Goal: Task Accomplishment & Management: Use online tool/utility

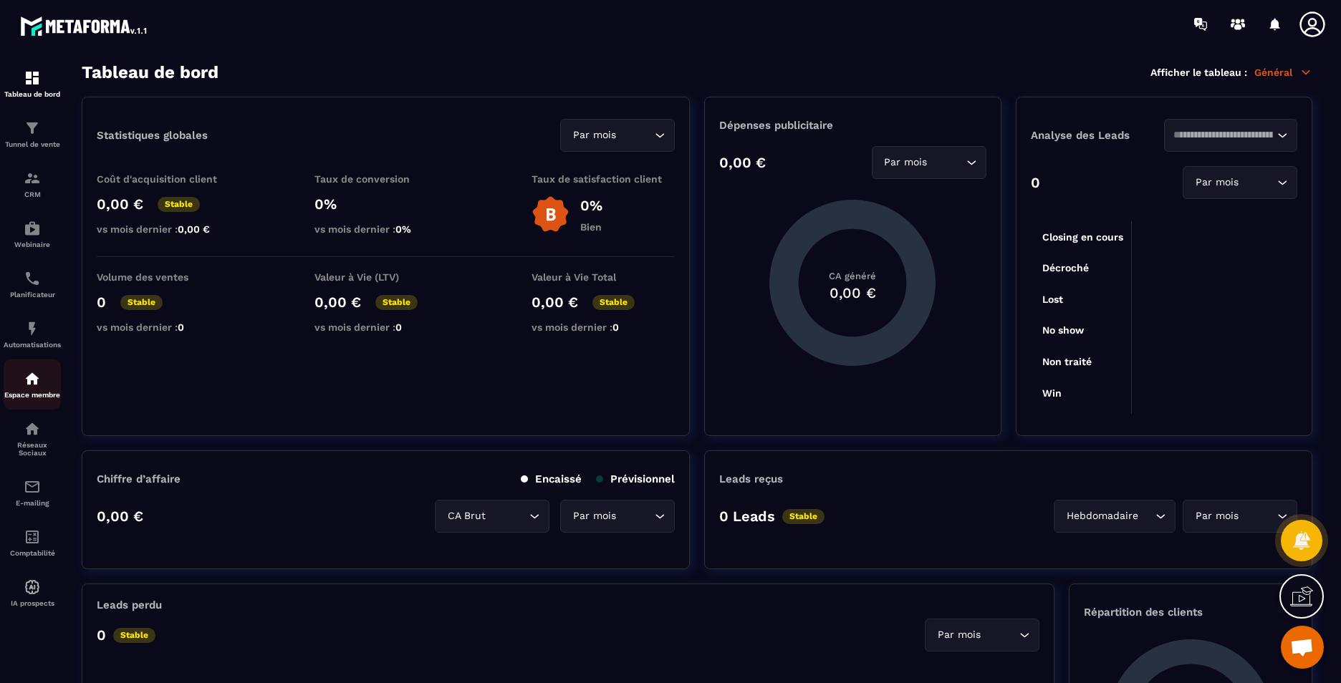
click at [29, 380] on img at bounding box center [32, 378] width 17 height 17
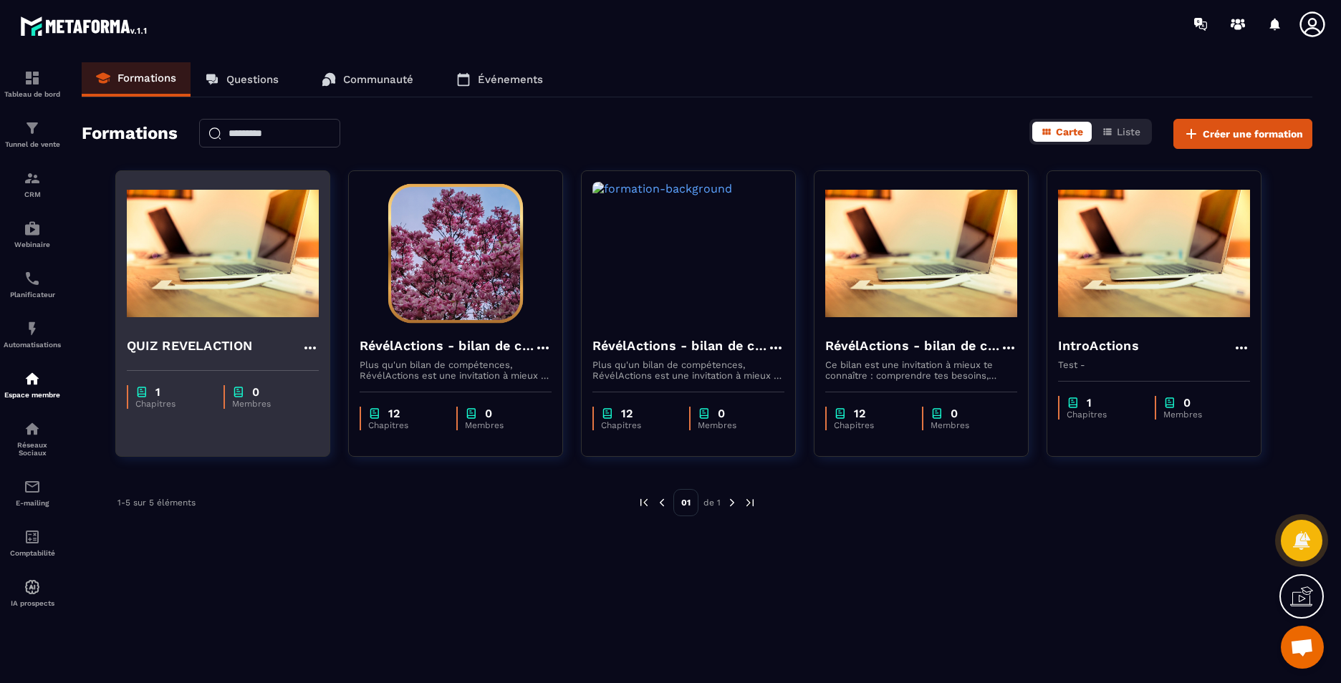
click at [217, 339] on h4 "QUIZ REVELACTION" at bounding box center [190, 346] width 126 height 20
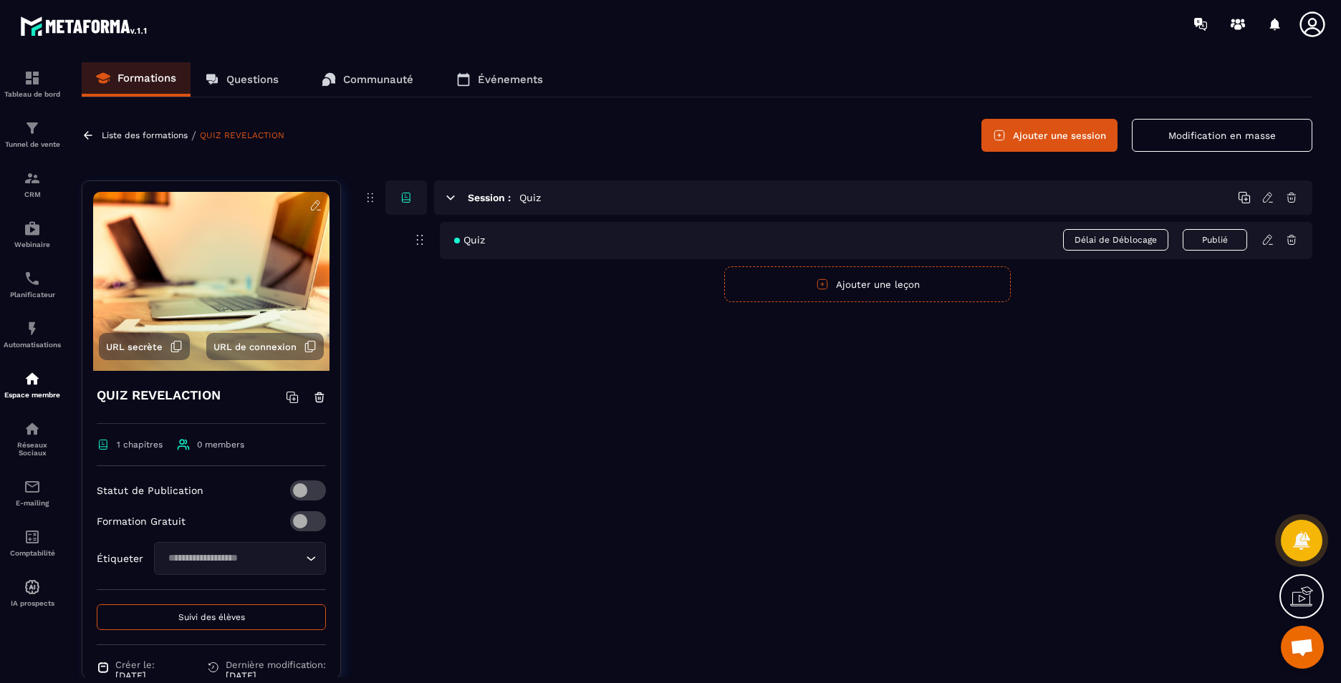
click at [1274, 243] on icon at bounding box center [1267, 239] width 13 height 13
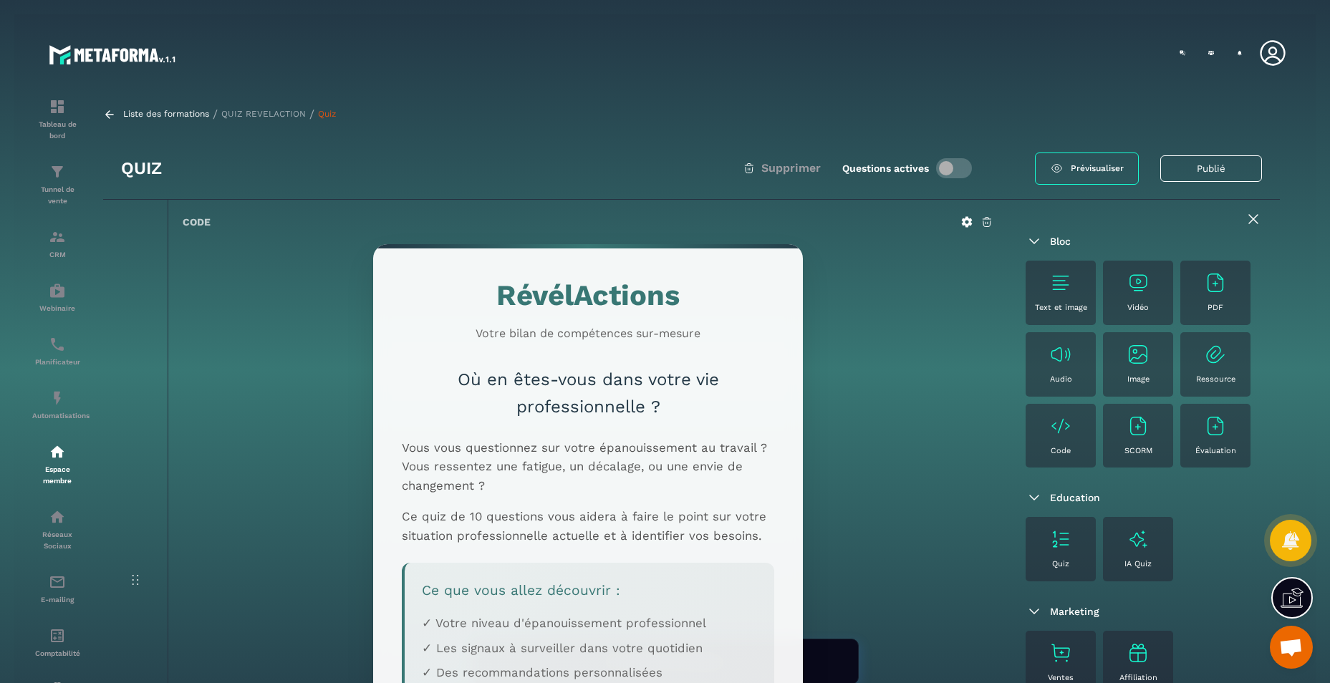
click at [1072, 440] on div "Code" at bounding box center [1061, 436] width 56 height 43
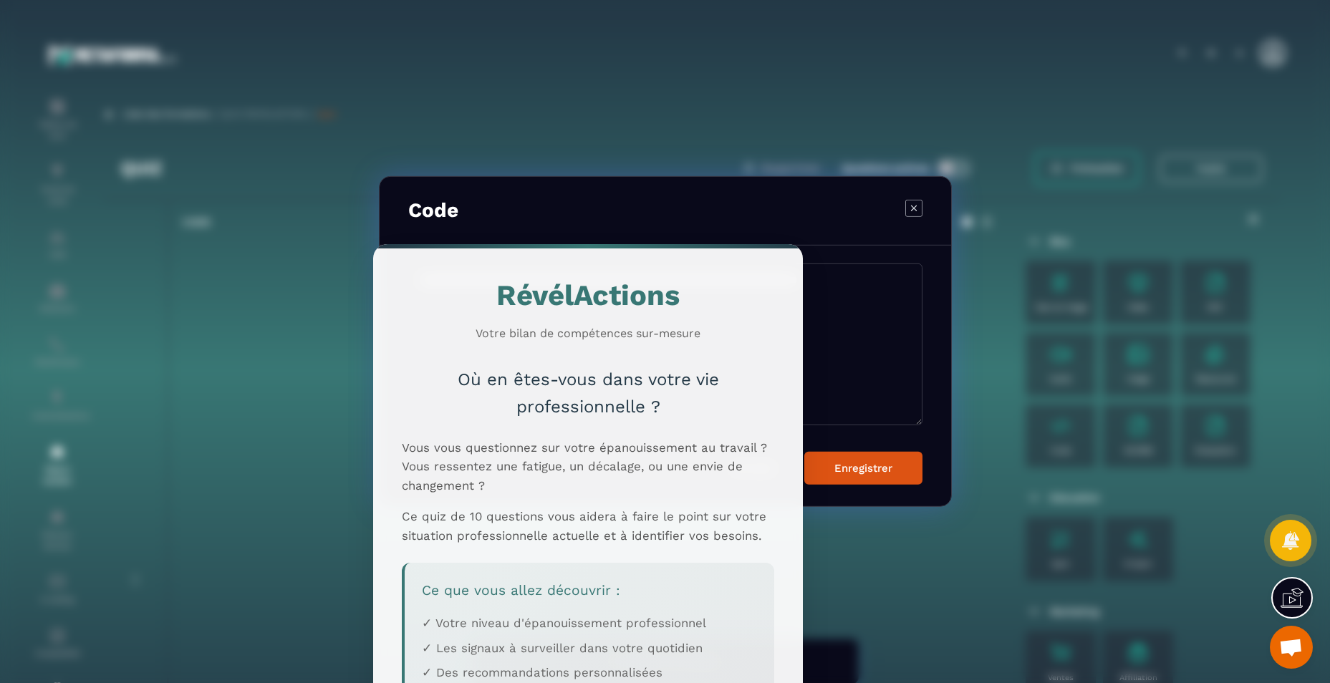
click at [923, 206] on icon "Modal window" at bounding box center [913, 207] width 17 height 17
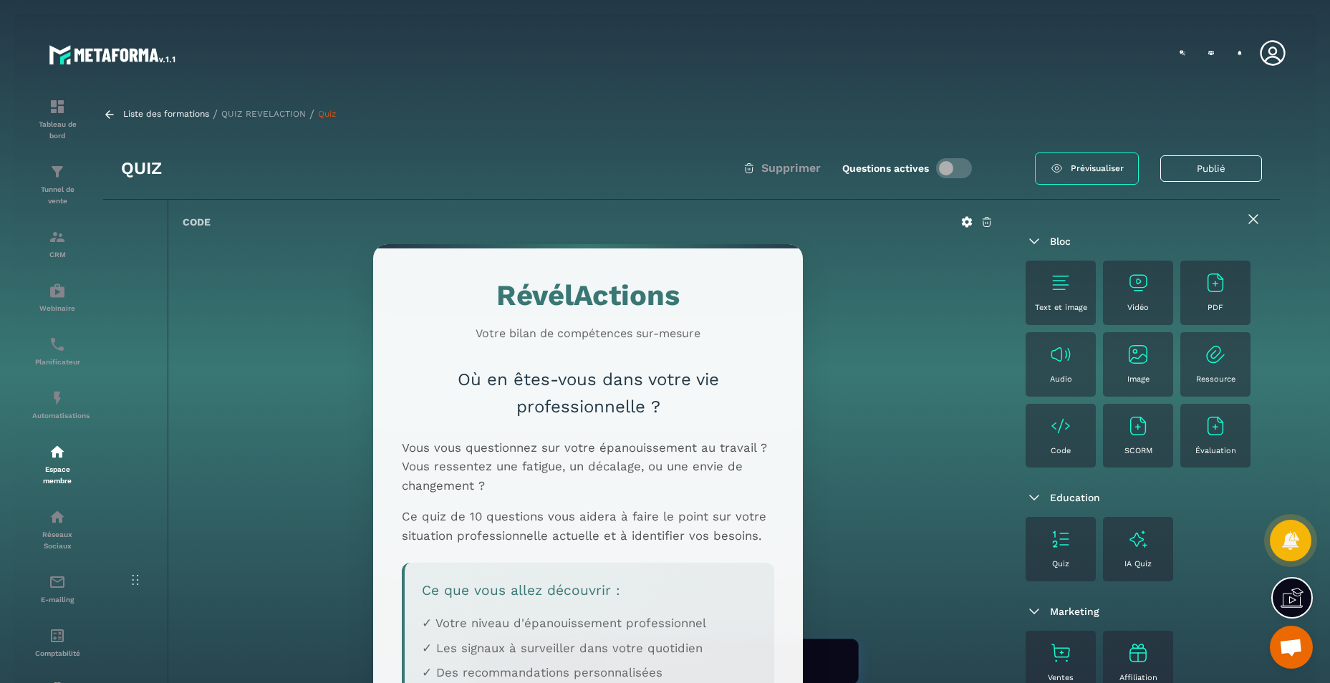
click at [967, 222] on icon at bounding box center [966, 222] width 13 height 13
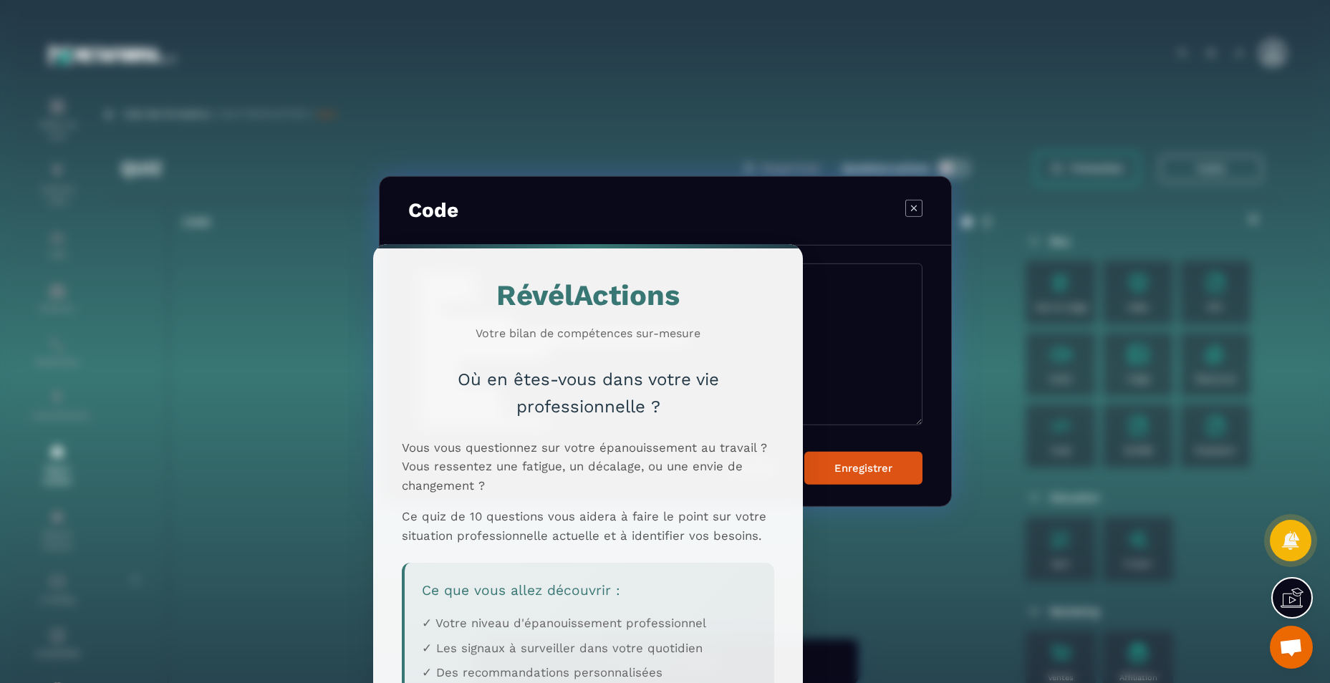
click at [671, 206] on div "Code" at bounding box center [666, 211] width 572 height 69
click at [854, 276] on textarea "Modal window" at bounding box center [665, 345] width 514 height 162
click at [920, 212] on icon "Modal window" at bounding box center [913, 207] width 17 height 17
type textarea "**********"
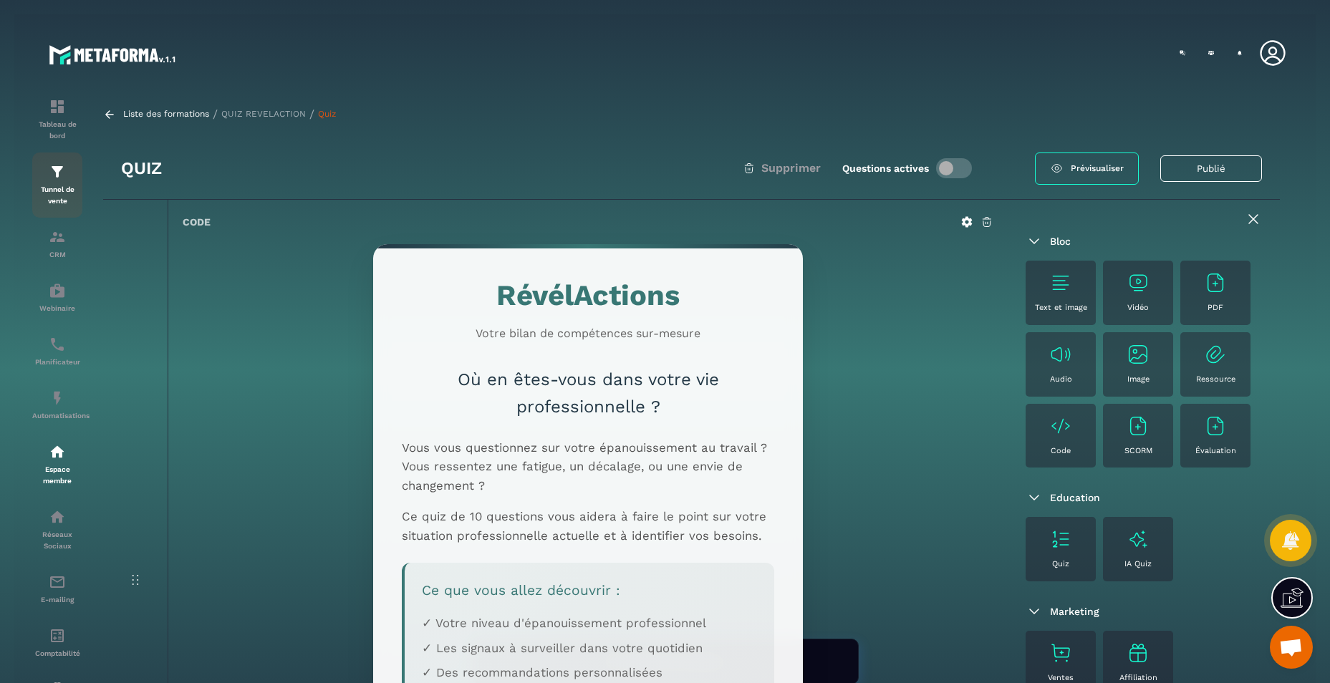
click at [53, 178] on img at bounding box center [57, 171] width 17 height 17
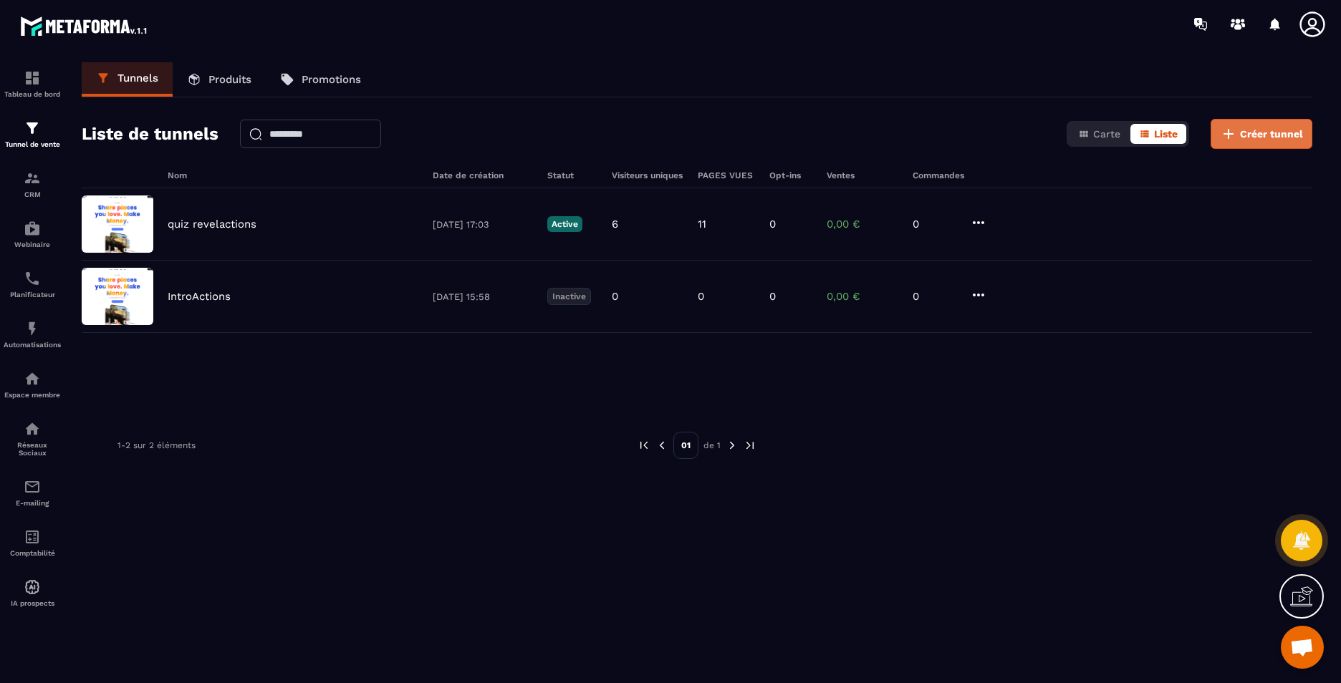
click at [1274, 134] on span "Créer tunnel" at bounding box center [1271, 134] width 63 height 14
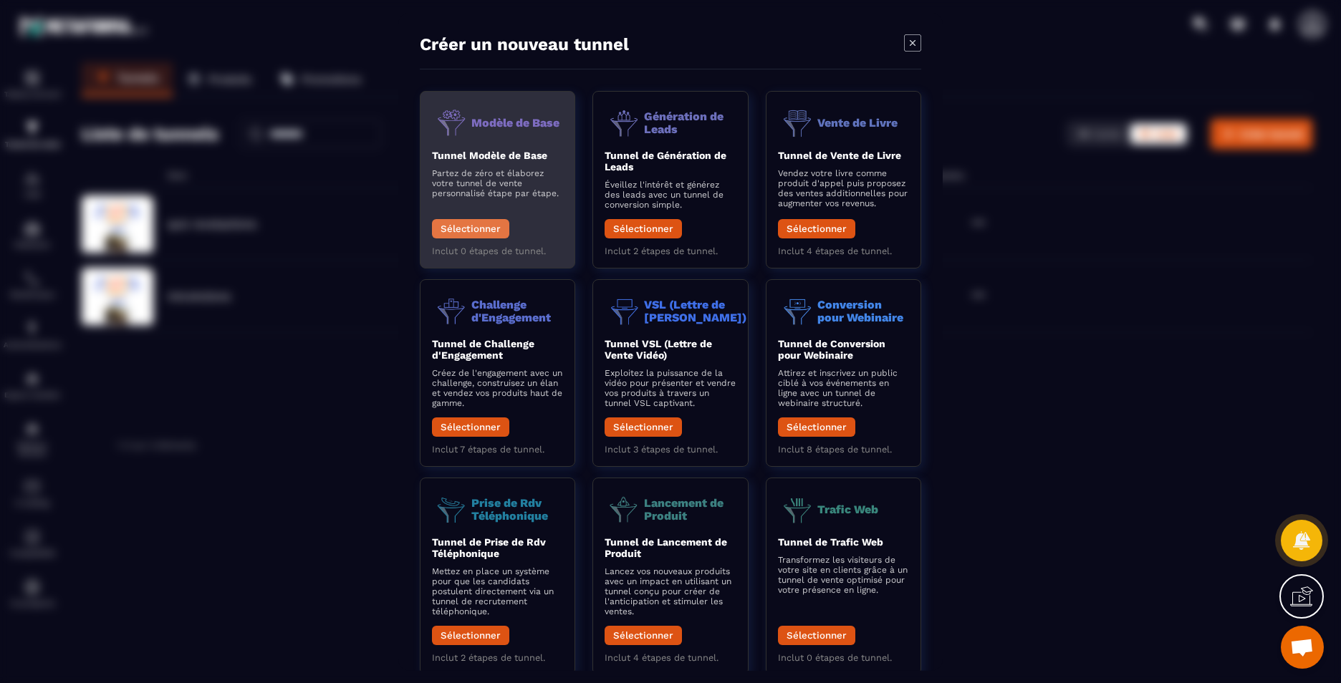
click at [460, 232] on button "Sélectionner" at bounding box center [470, 228] width 77 height 19
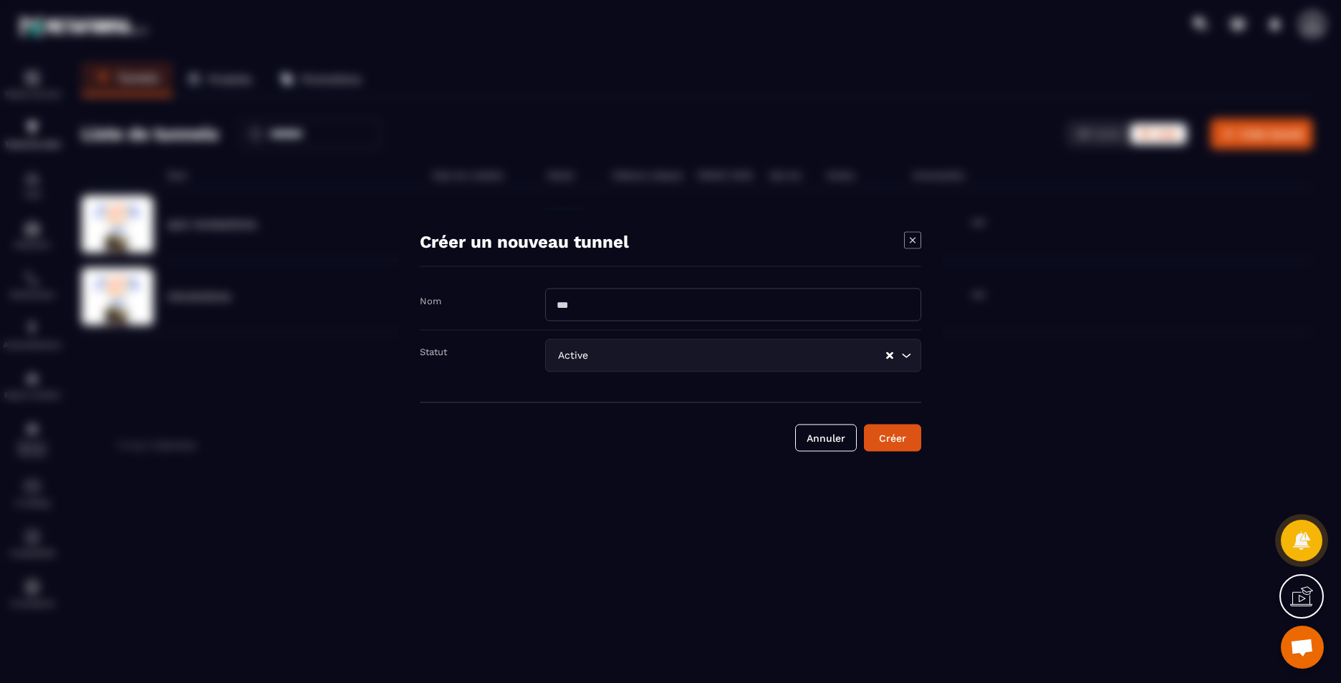
click at [672, 304] on input "Modal window" at bounding box center [733, 305] width 376 height 33
type input "**********"
click at [900, 446] on button "Créer" at bounding box center [892, 438] width 57 height 27
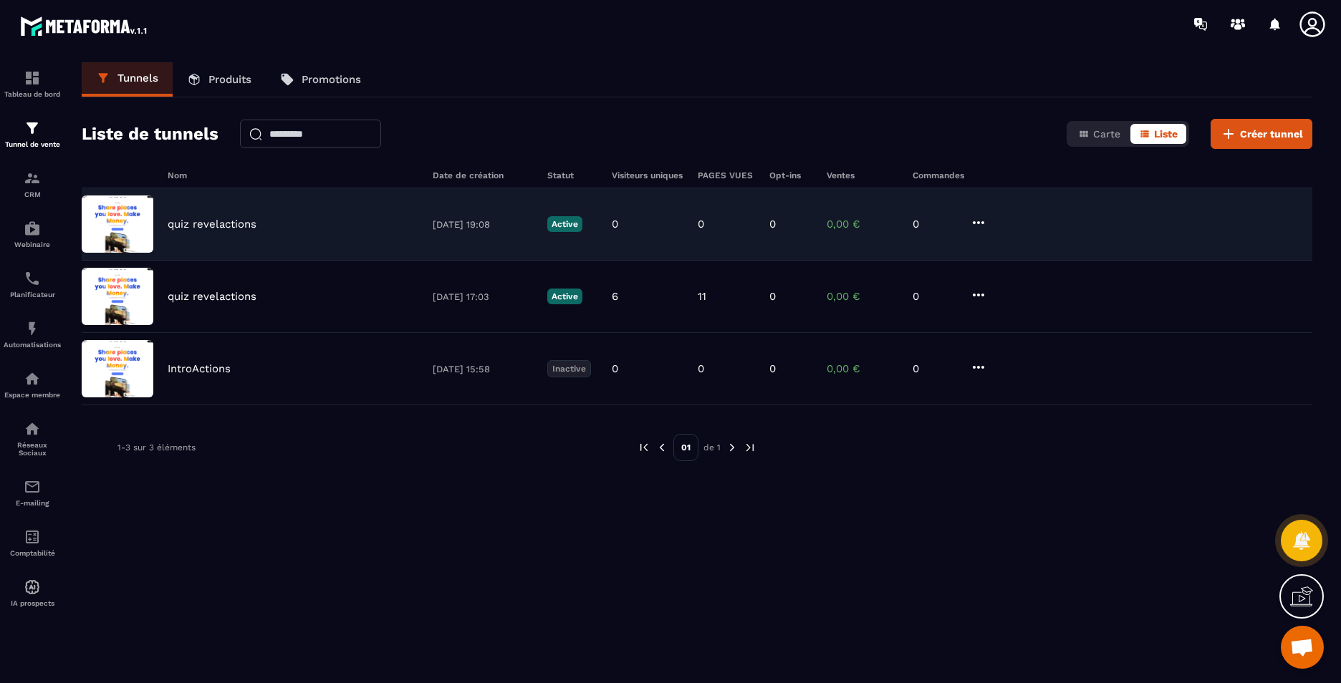
click at [219, 220] on p "quiz revelactions" at bounding box center [212, 224] width 89 height 13
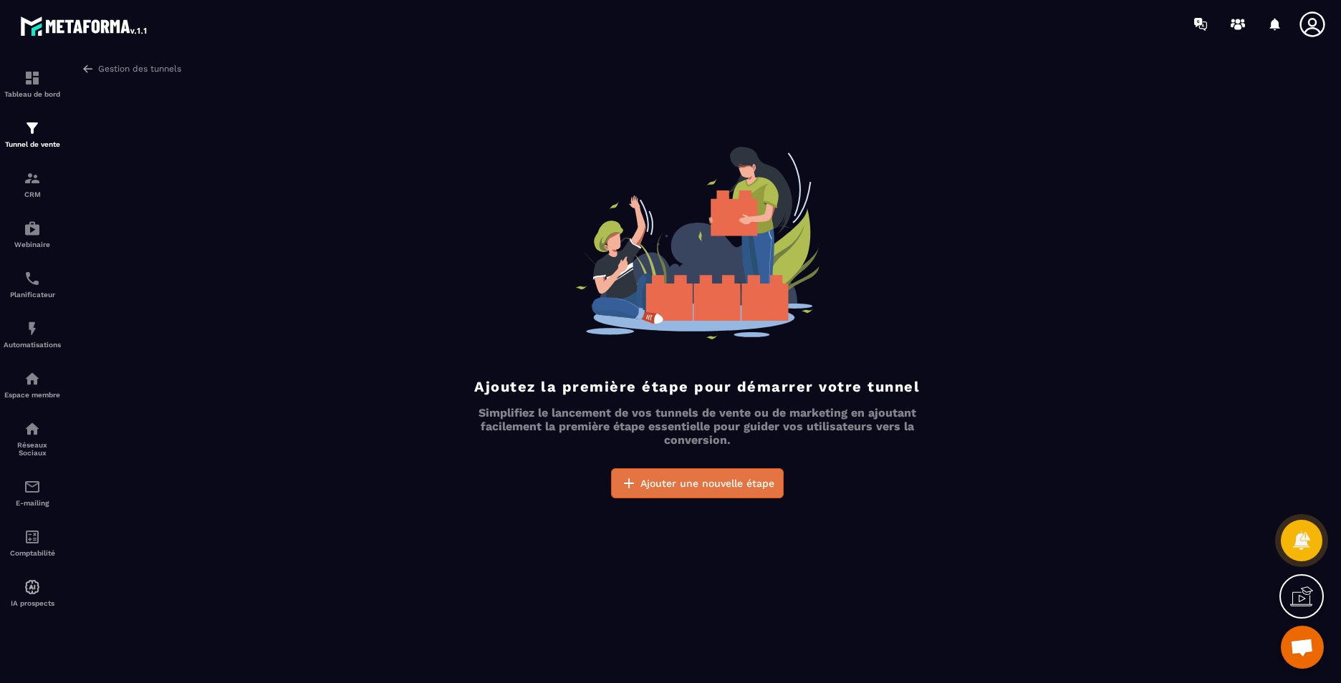
click at [678, 494] on button "Ajouter une nouvelle étape" at bounding box center [697, 483] width 173 height 30
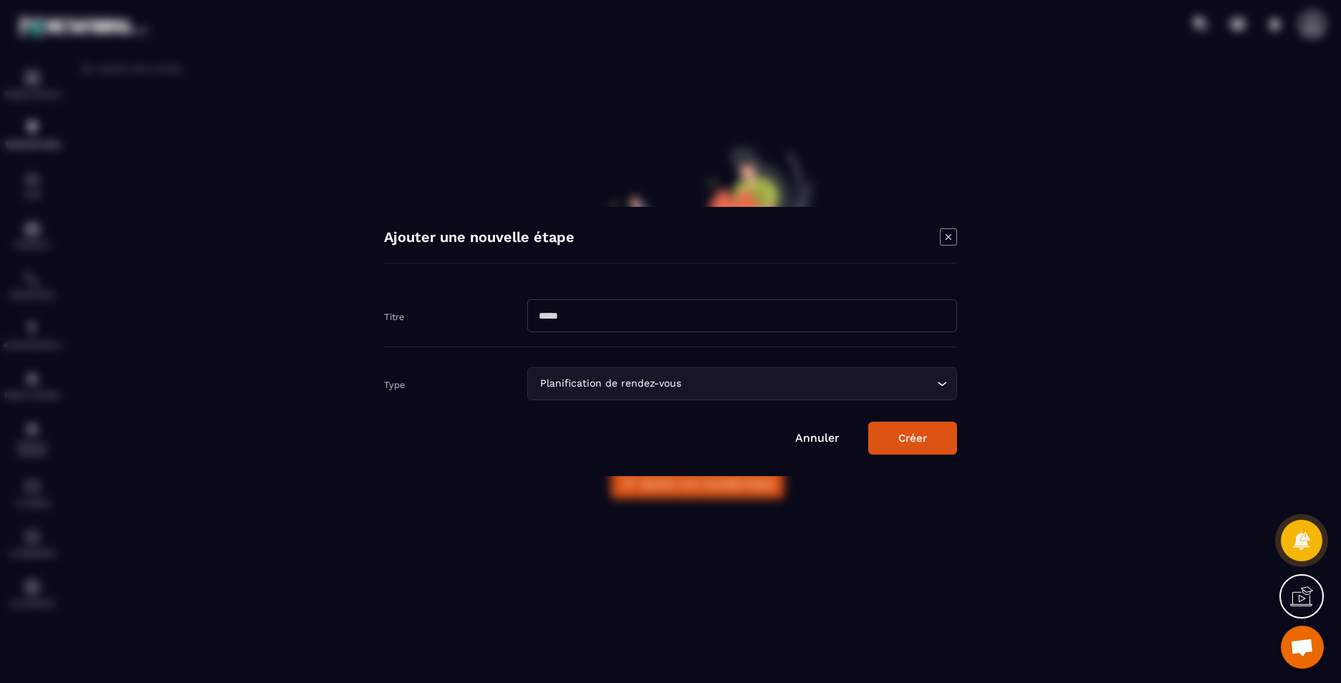
click at [590, 307] on input "Modal window" at bounding box center [742, 315] width 430 height 33
type input "****"
drag, startPoint x: 904, startPoint y: 612, endPoint x: 891, endPoint y: 601, distance: 17.2
click at [904, 612] on div "Modal window" at bounding box center [670, 341] width 1341 height 683
click at [807, 390] on input "Search for option" at bounding box center [808, 384] width 249 height 16
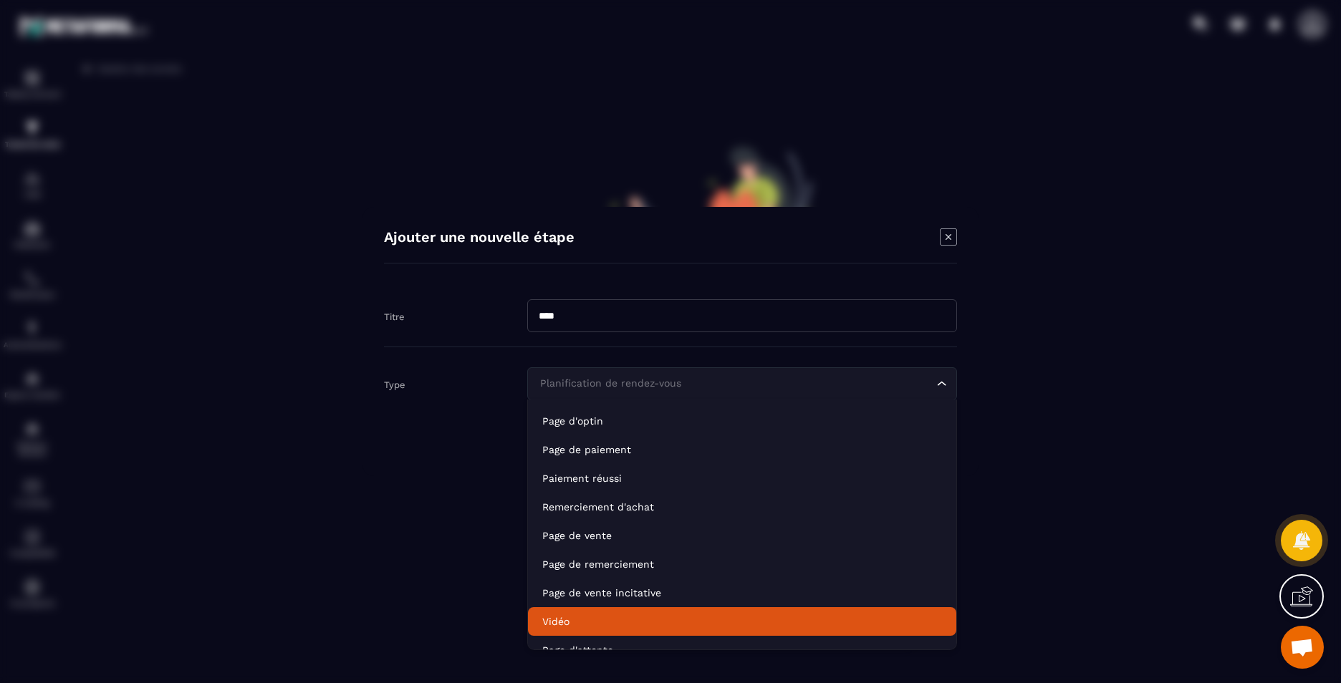
scroll to position [29, 0]
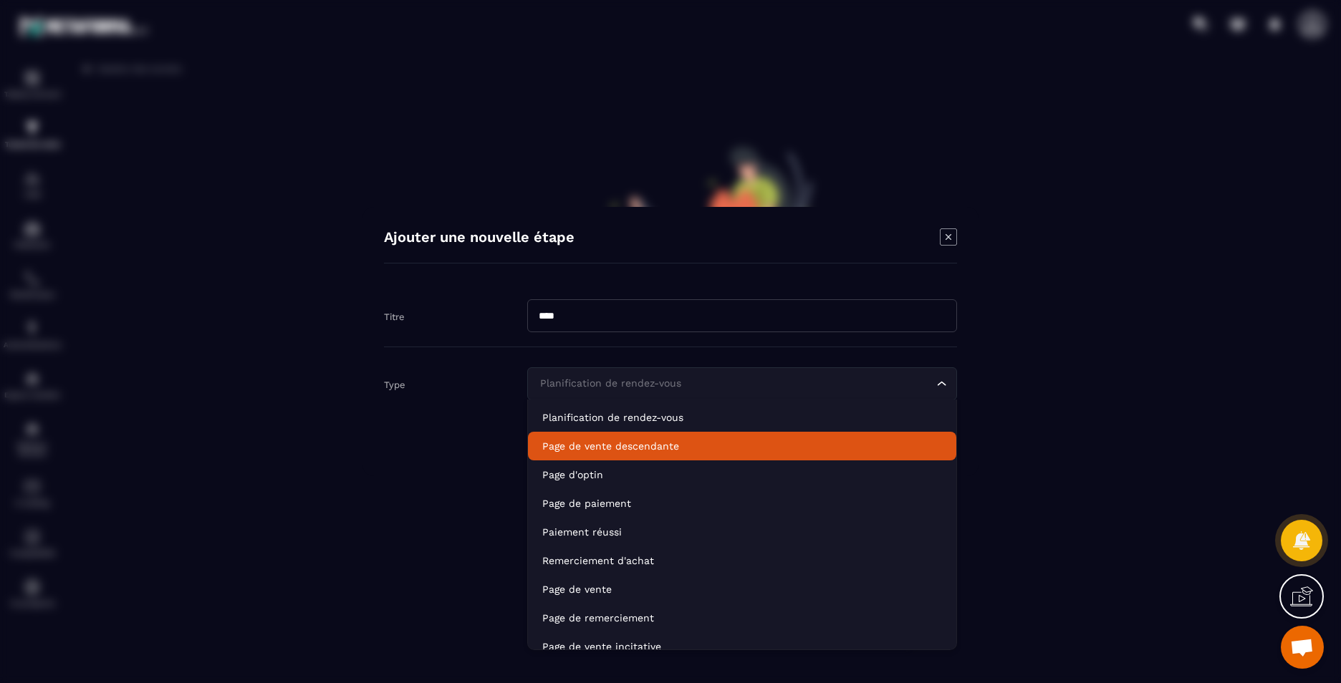
click at [666, 448] on p "Page de vente descendante" at bounding box center [742, 446] width 400 height 14
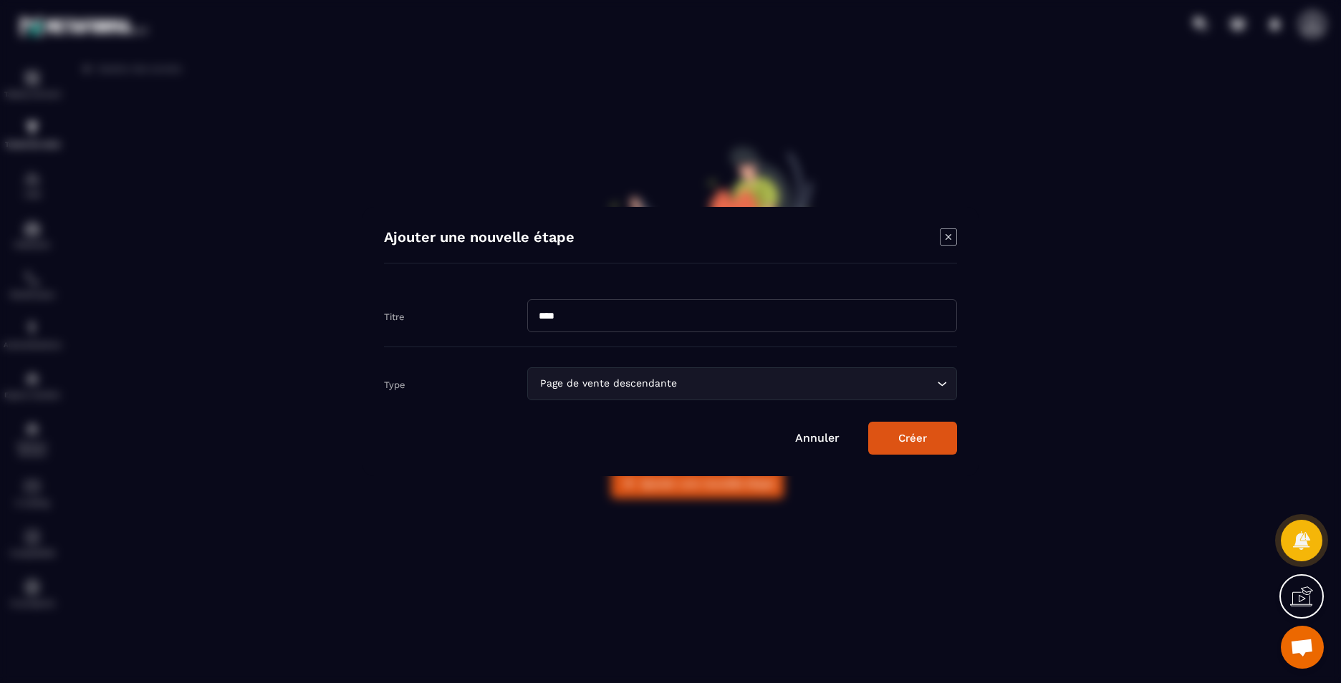
click at [918, 439] on button "Créer" at bounding box center [912, 438] width 89 height 33
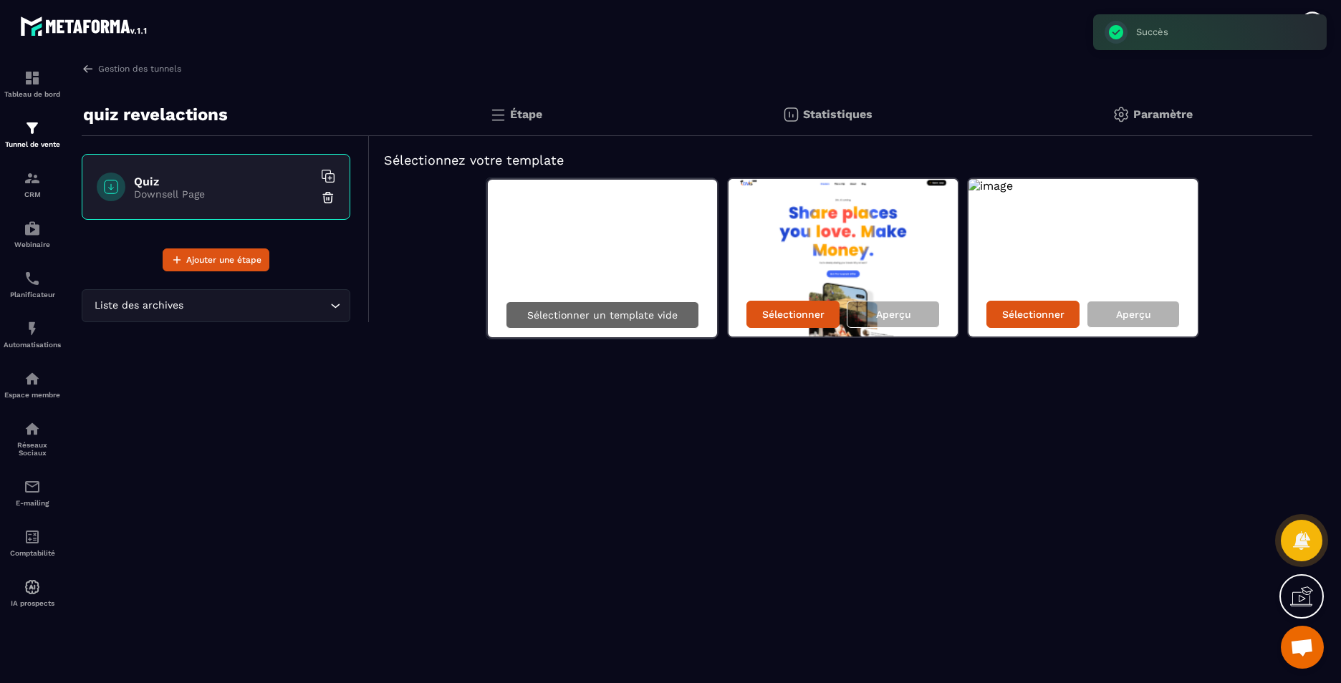
click at [584, 315] on p "Sélectionner un template vide" at bounding box center [602, 314] width 150 height 11
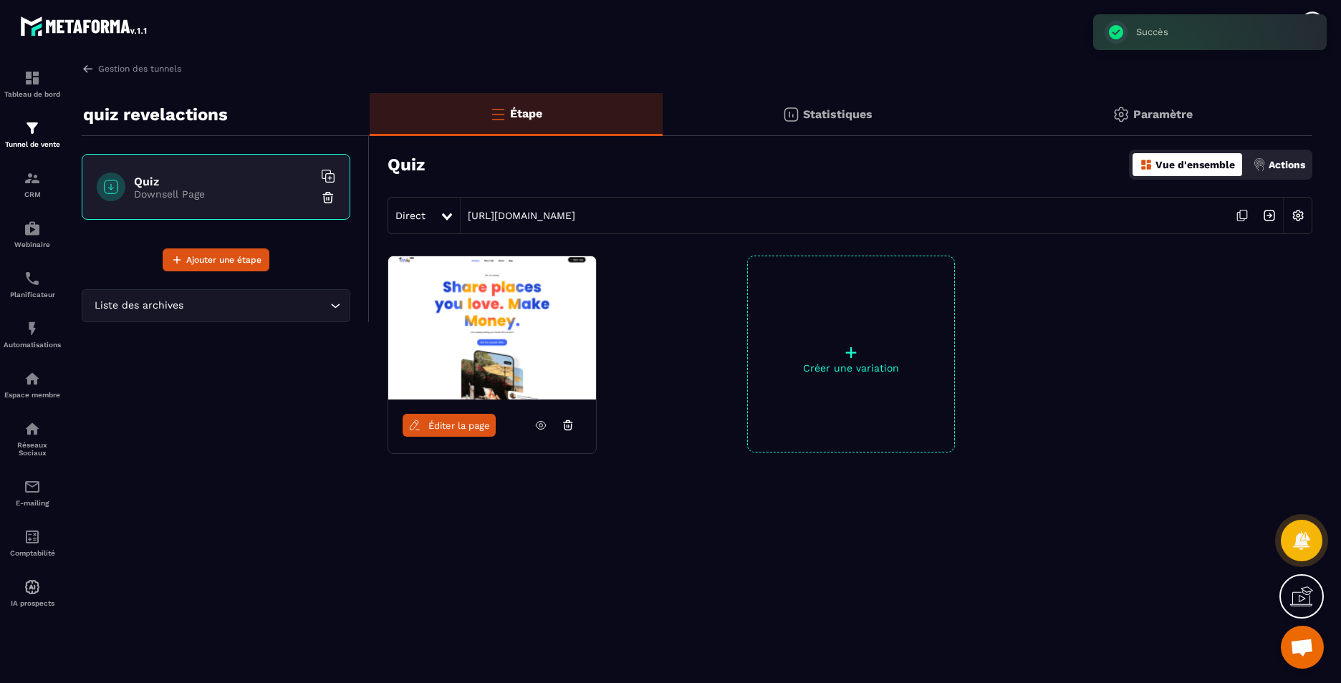
click at [448, 427] on span "Éditer la page" at bounding box center [459, 425] width 62 height 11
